Goal: Task Accomplishment & Management: Manage account settings

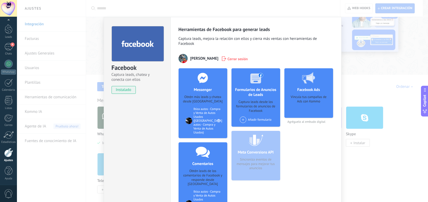
scroll to position [8, 0]
click at [318, 10] on div "Facebook Captura leads, chatea y conecta con ellos instalado Desinstalar Herram…" at bounding box center [222, 101] width 411 height 202
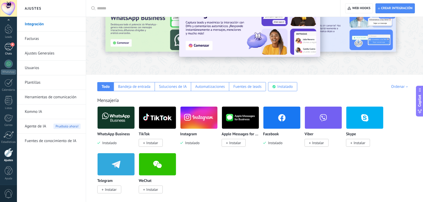
click at [6, 47] on div "4" at bounding box center [8, 47] width 8 height 8
